Goal: Task Accomplishment & Management: Manage account settings

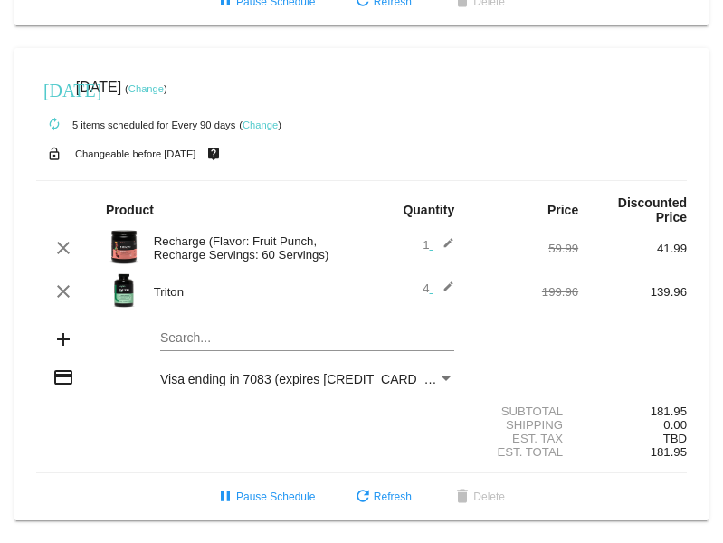
scroll to position [2208, 0]
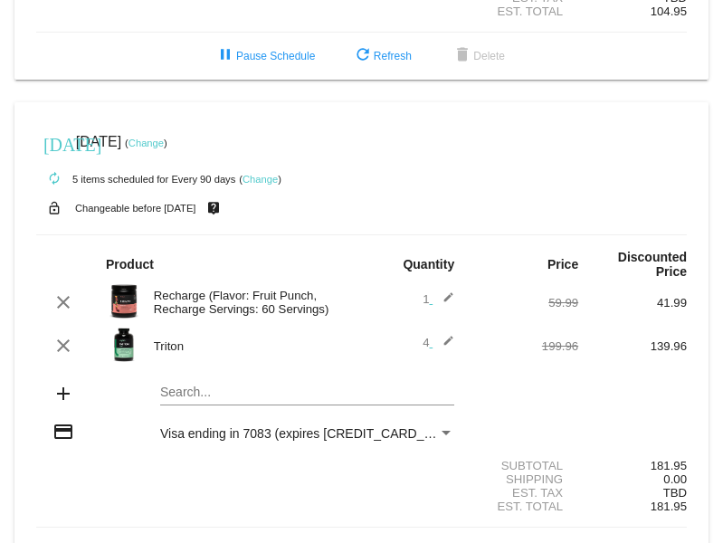
click at [253, 185] on link "Change" at bounding box center [260, 179] width 35 height 11
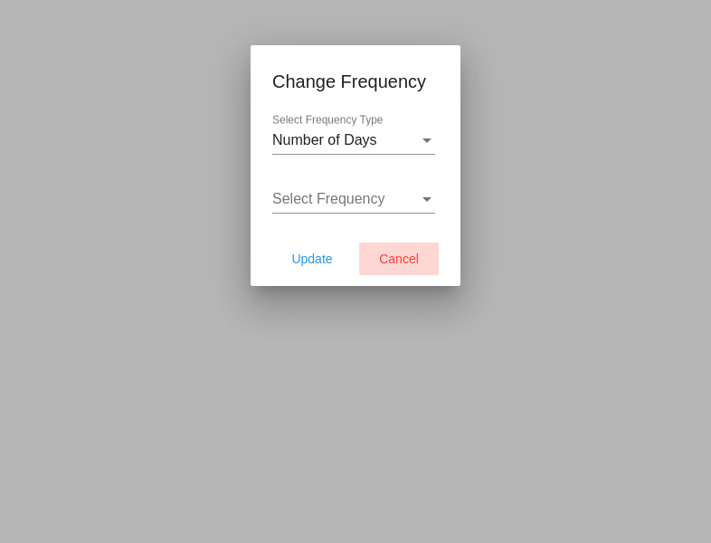
click at [405, 266] on button "Cancel" at bounding box center [399, 259] width 80 height 33
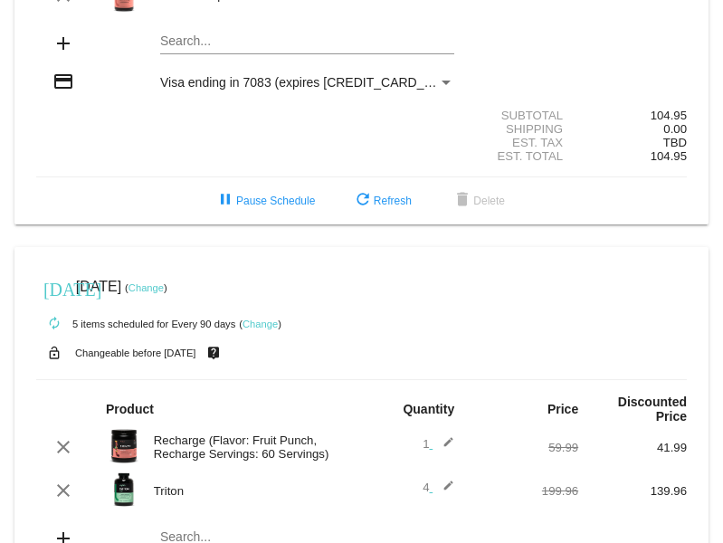
scroll to position [1991, 0]
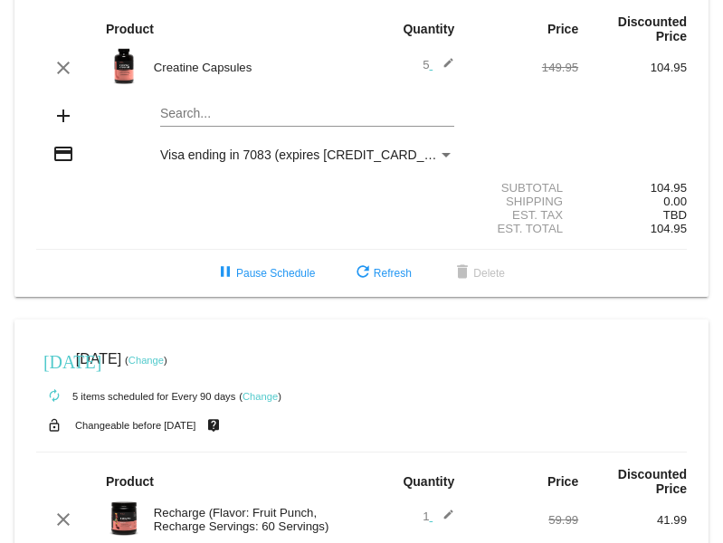
click at [164, 366] on link "Change" at bounding box center [146, 360] width 35 height 11
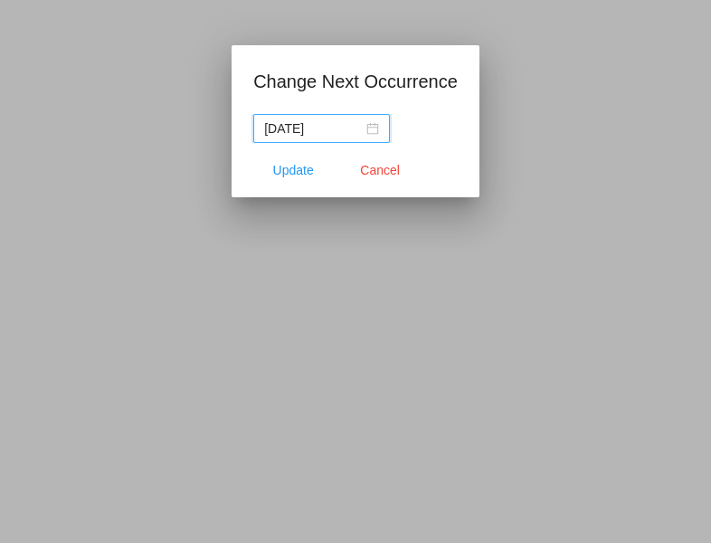
click at [376, 125] on div "[DATE]" at bounding box center [321, 129] width 115 height 20
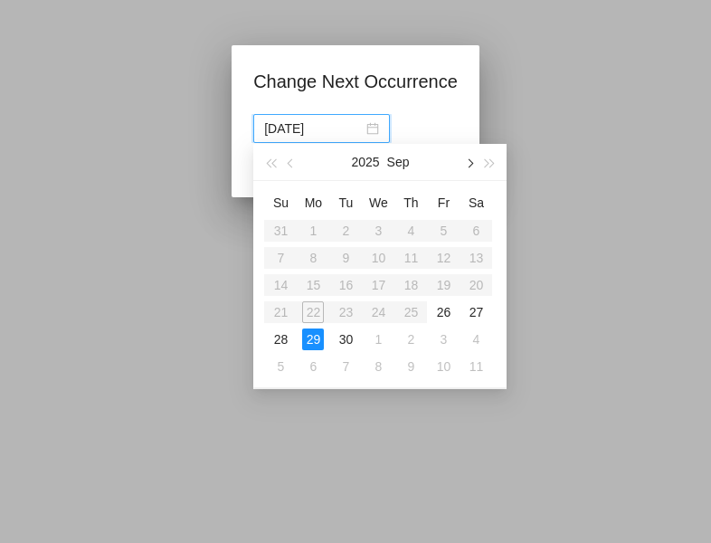
click at [469, 165] on span "button" at bounding box center [469, 163] width 9 height 9
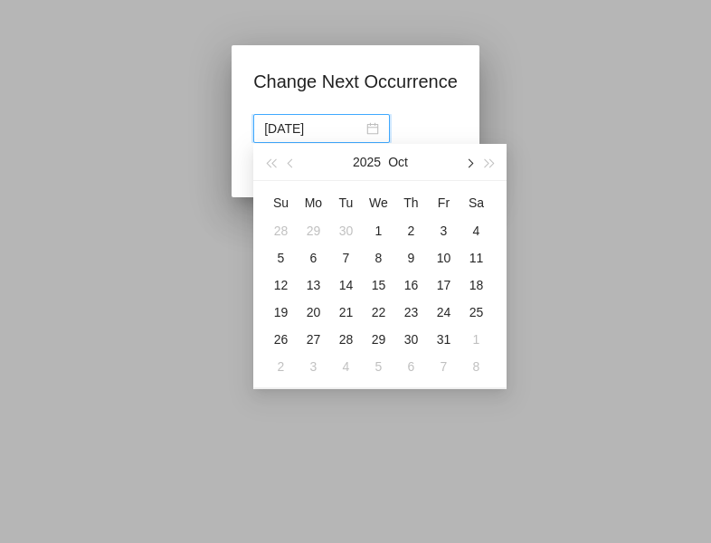
click at [469, 165] on span "button" at bounding box center [469, 163] width 9 height 9
click at [411, 282] on div "15" at bounding box center [411, 285] width 22 height 22
type input "[DATE]"
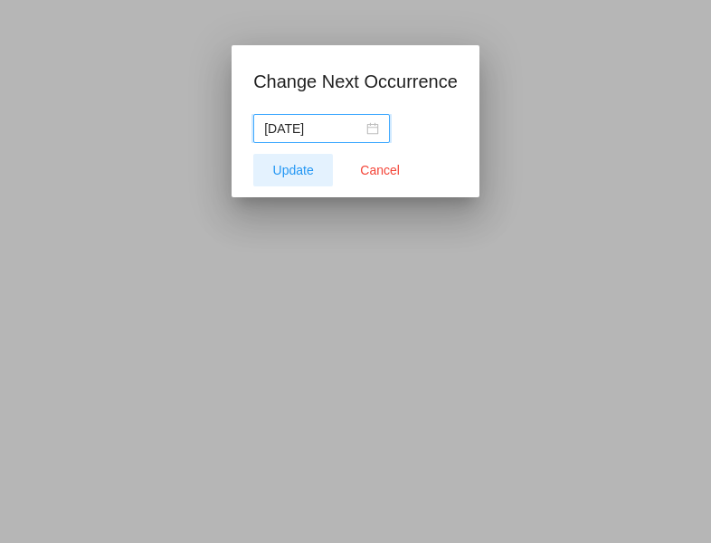
click at [276, 168] on span "Update" at bounding box center [293, 170] width 41 height 14
